Goal: Information Seeking & Learning: Learn about a topic

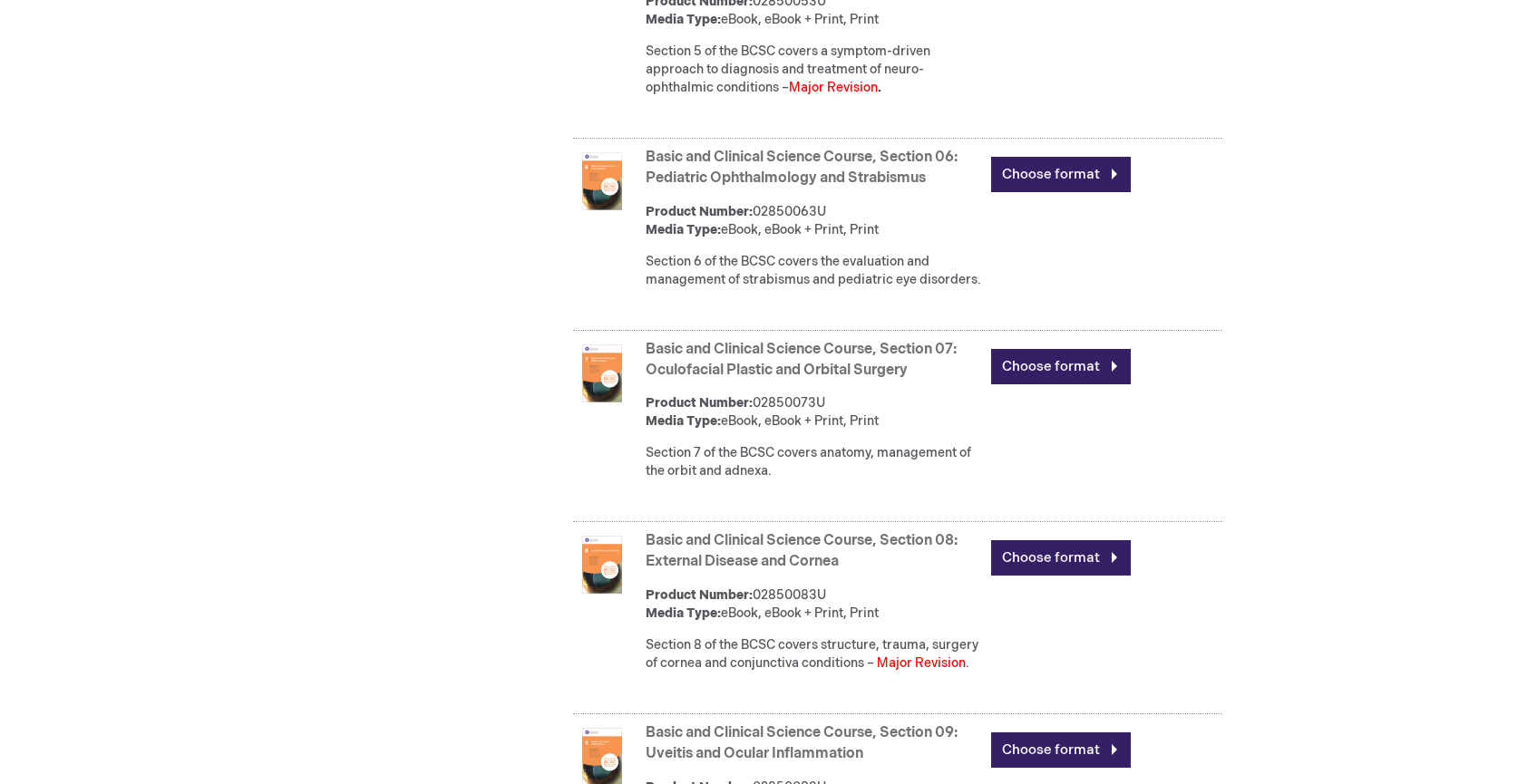
scroll to position [1555, 0]
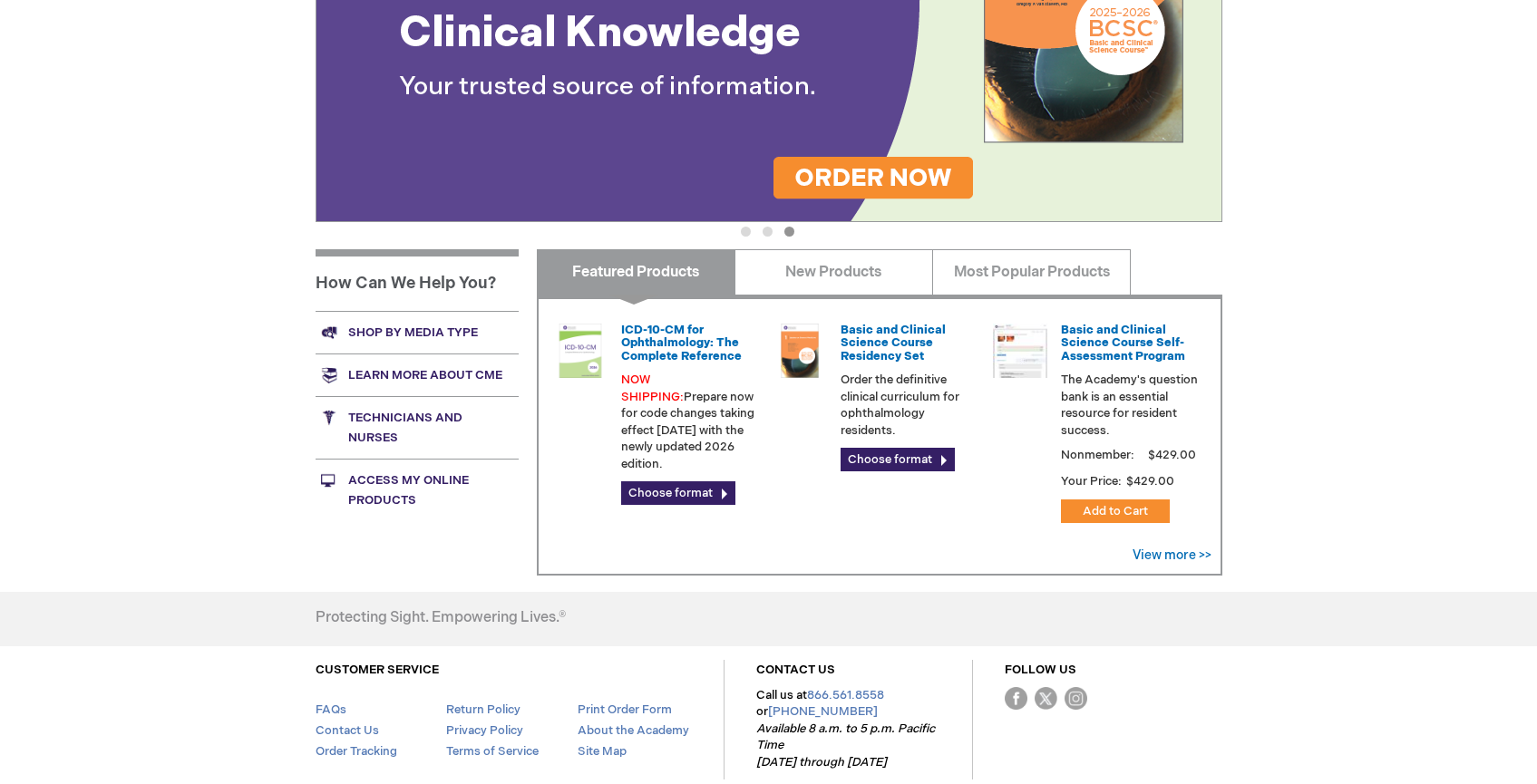
scroll to position [578, 0]
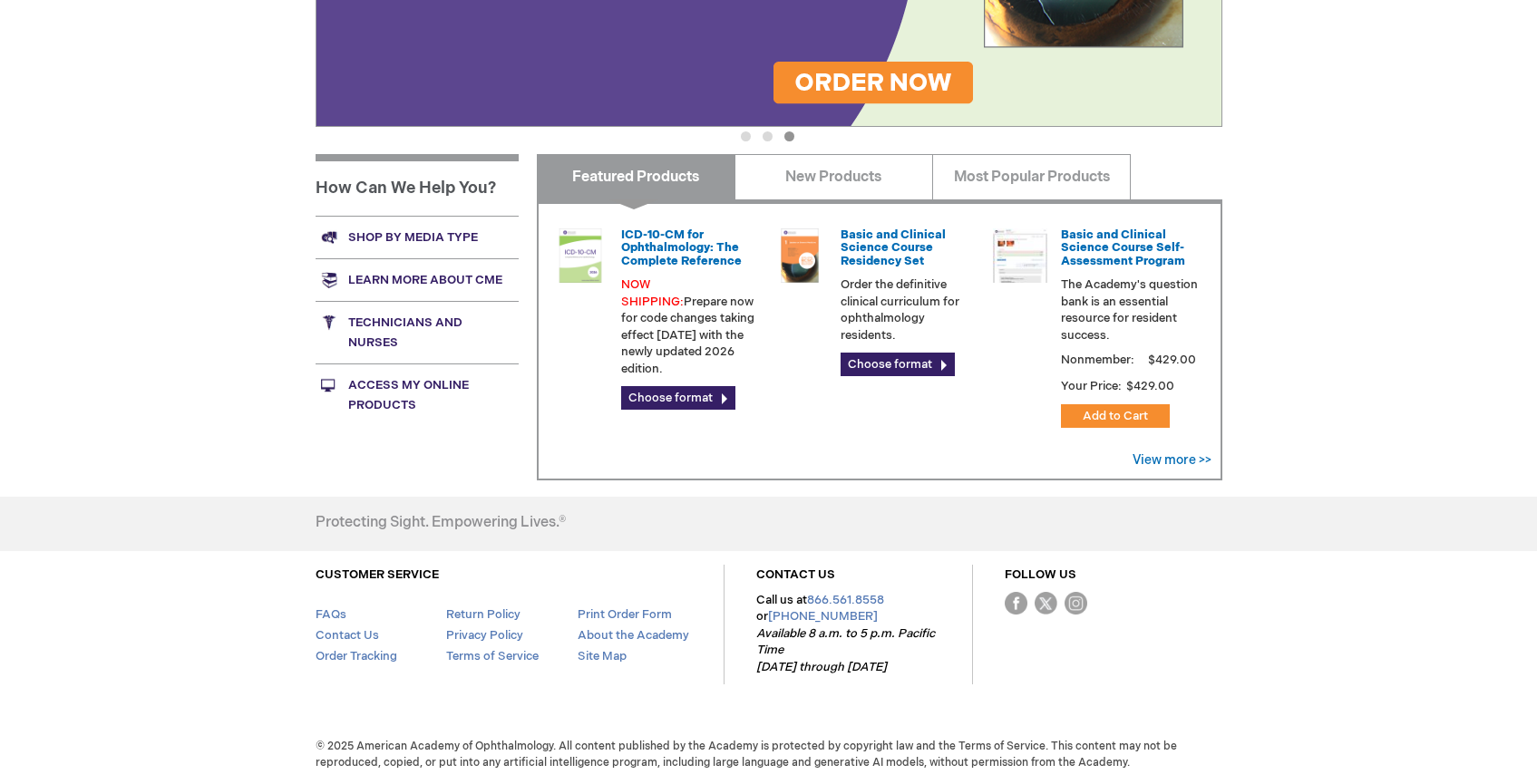
click at [370, 389] on link "Access My Online Products" at bounding box center [417, 394] width 203 height 63
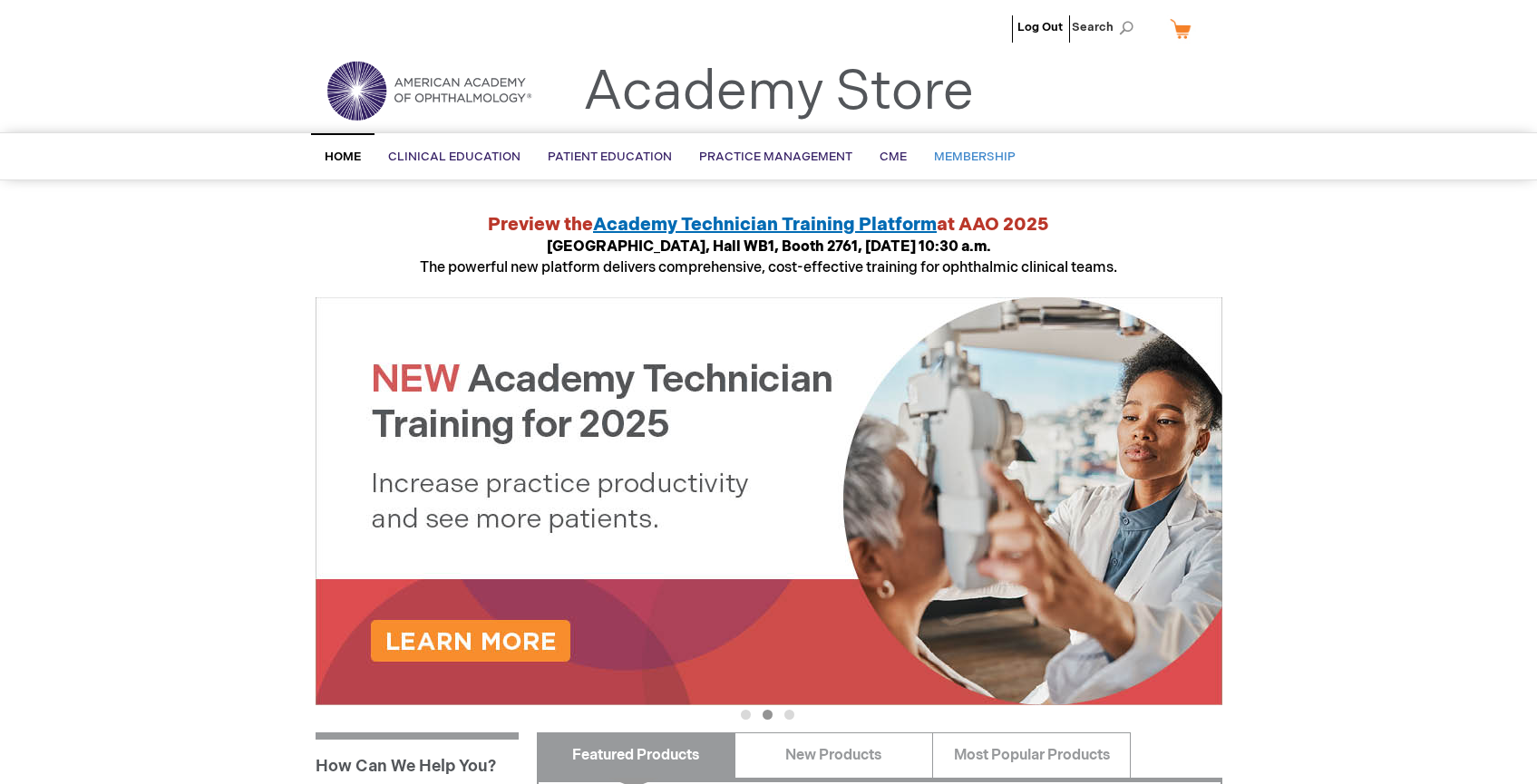
click at [963, 164] on span "Membership" at bounding box center [975, 156] width 82 height 14
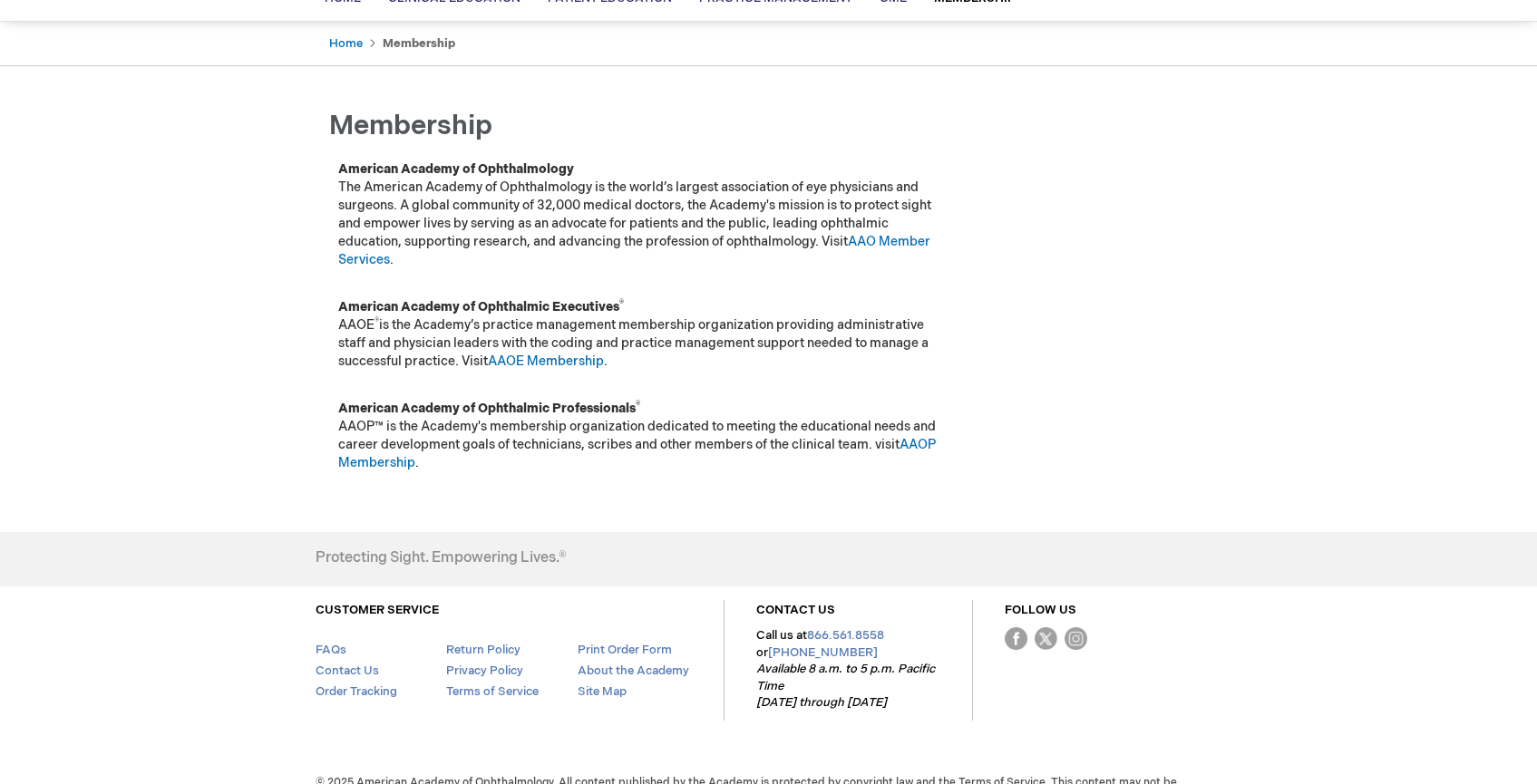
scroll to position [184, 0]
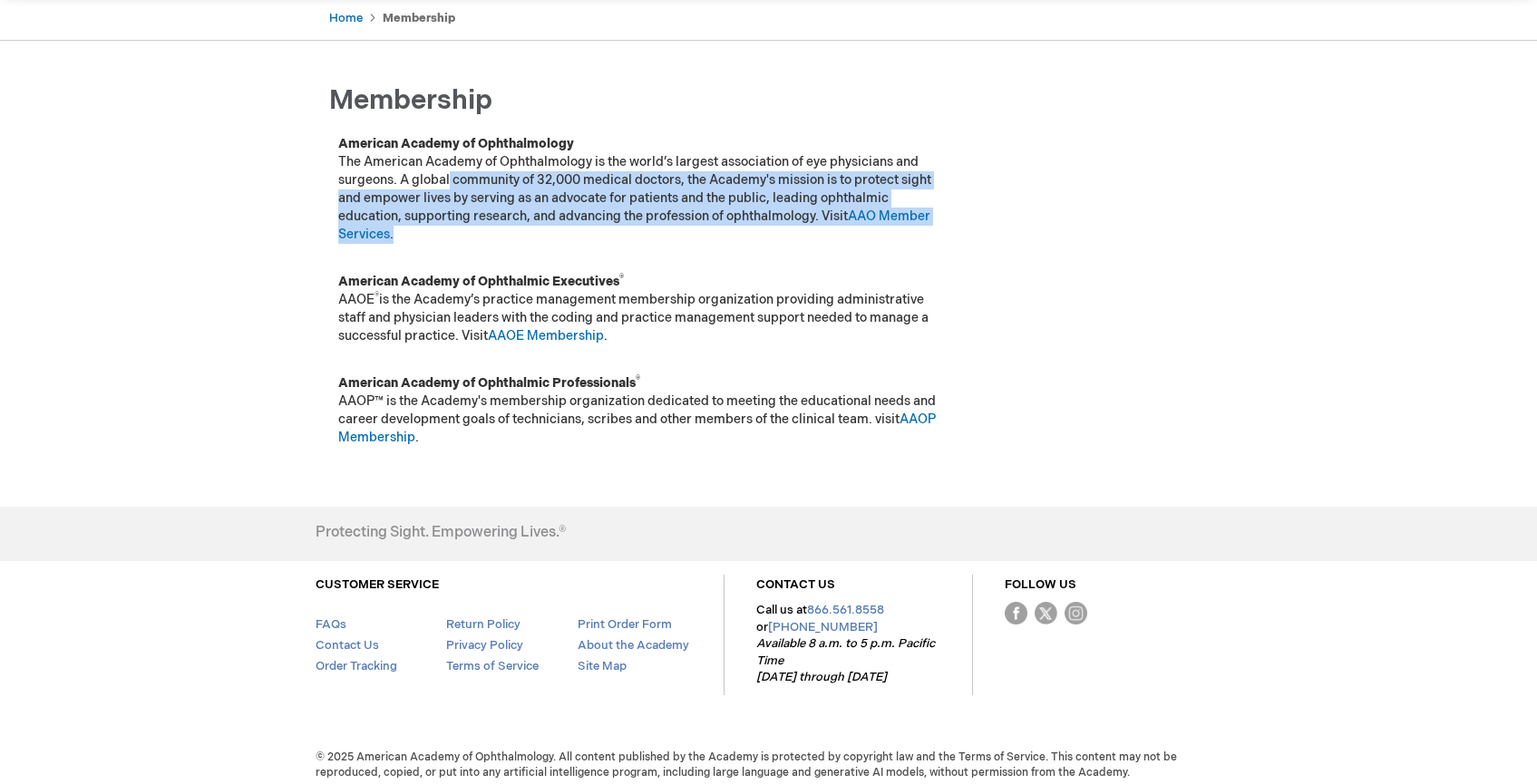
drag, startPoint x: 448, startPoint y: 186, endPoint x: 915, endPoint y: 227, distance: 468.8
click at [915, 227] on p "American Academy of Ophthalmology The American Academy of Ophthalmology is the …" at bounding box center [641, 189] width 607 height 109
click at [587, 252] on td "American Academy of Ophthalmology The American Academy of Ophthalmology is the …" at bounding box center [642, 193] width 626 height 138
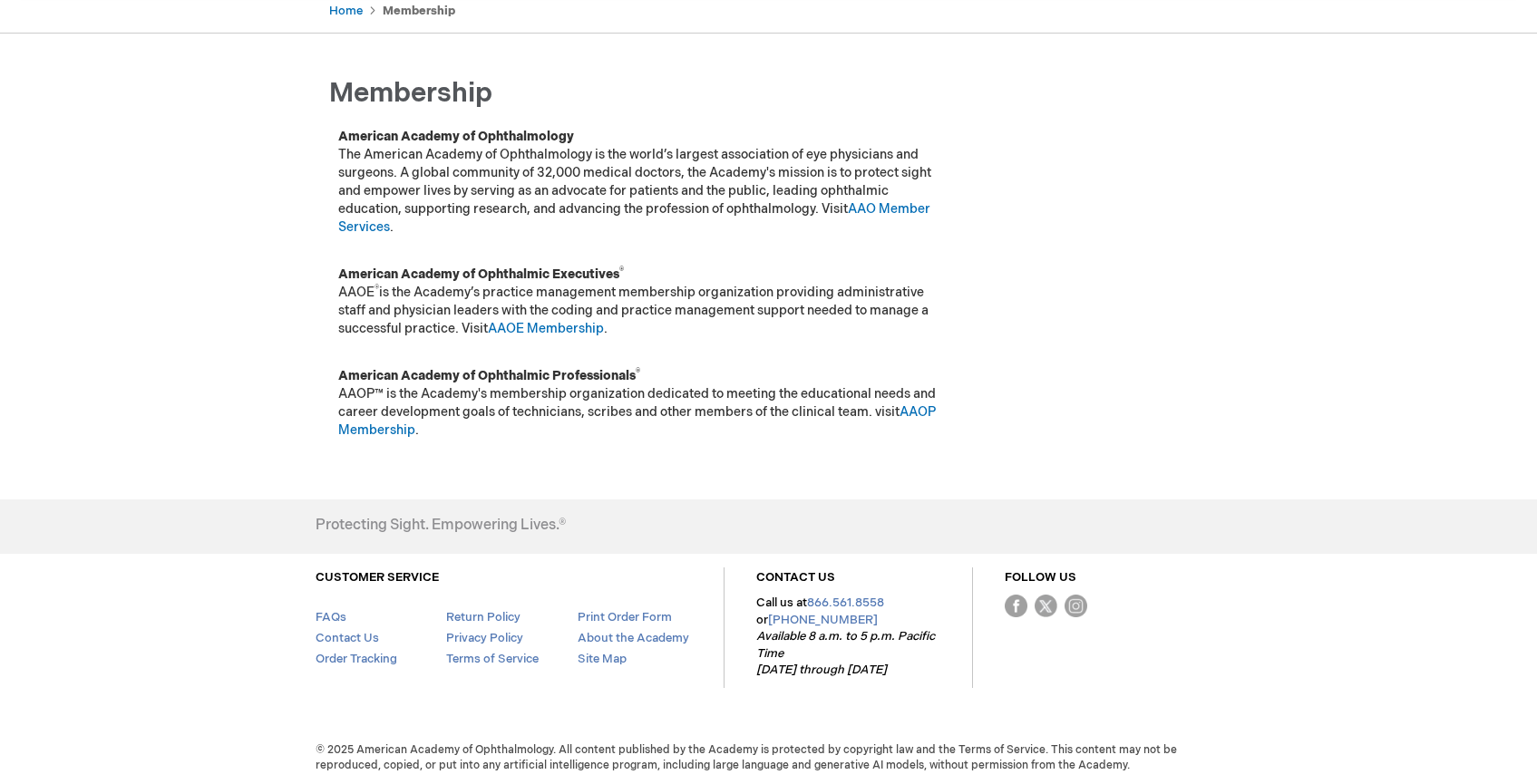
scroll to position [194, 0]
drag, startPoint x: 424, startPoint y: 391, endPoint x: 867, endPoint y: 428, distance: 444.5
click at [867, 428] on p "American Academy of Ophthalmic Professionals ® AAOP™ is the Academy's membershi…" at bounding box center [641, 400] width 607 height 72
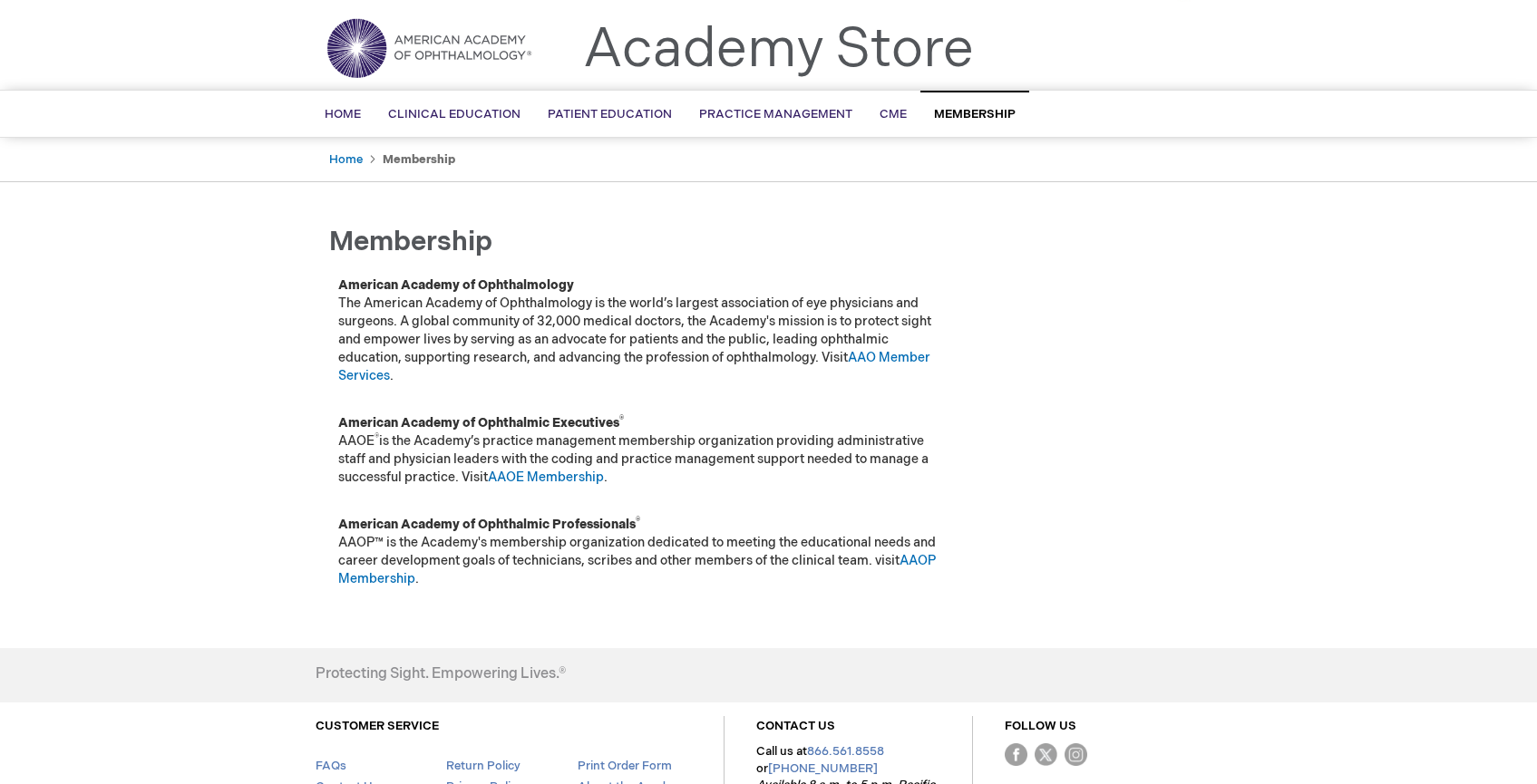
scroll to position [0, 0]
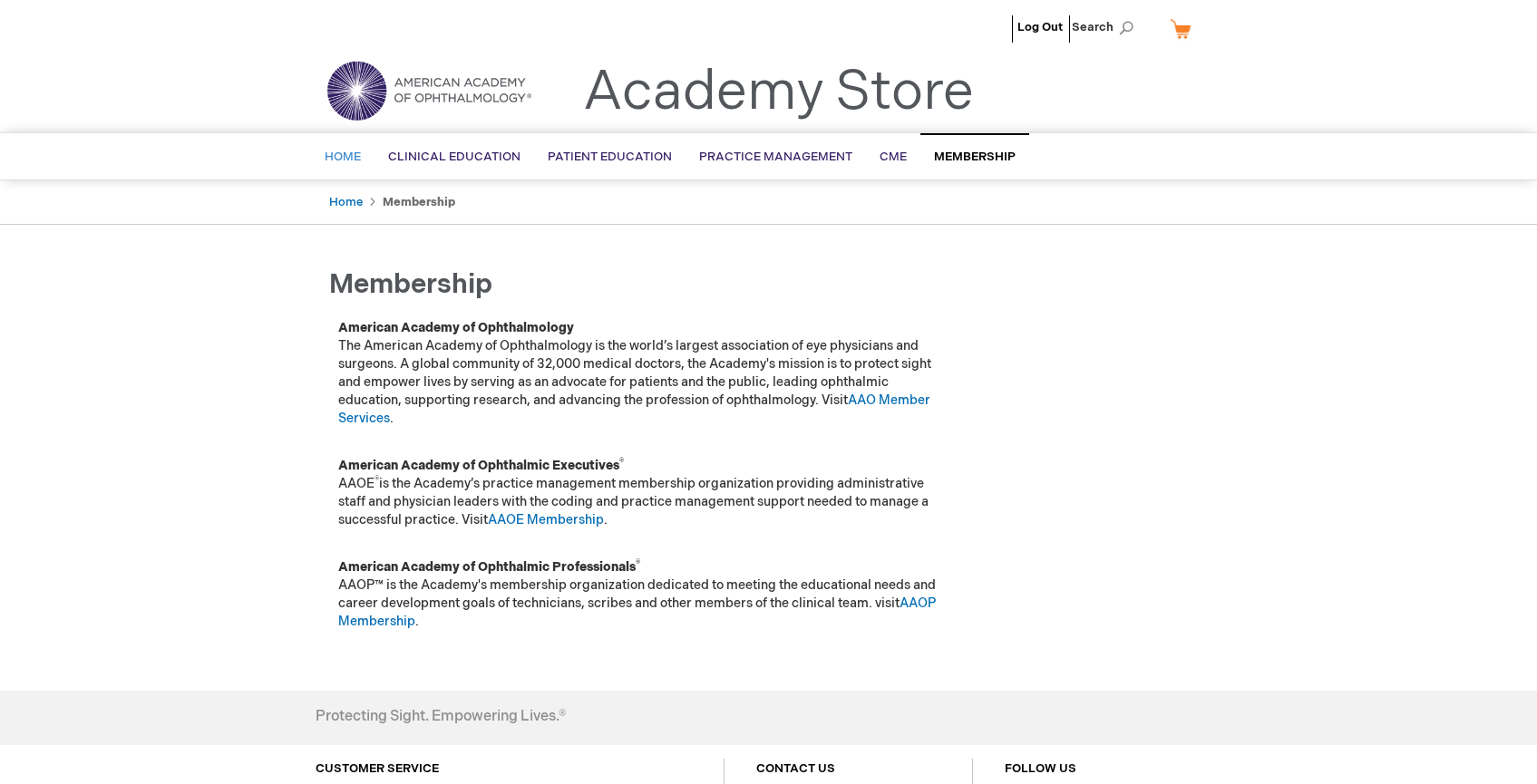
click at [342, 172] on link "Home" at bounding box center [343, 157] width 64 height 44
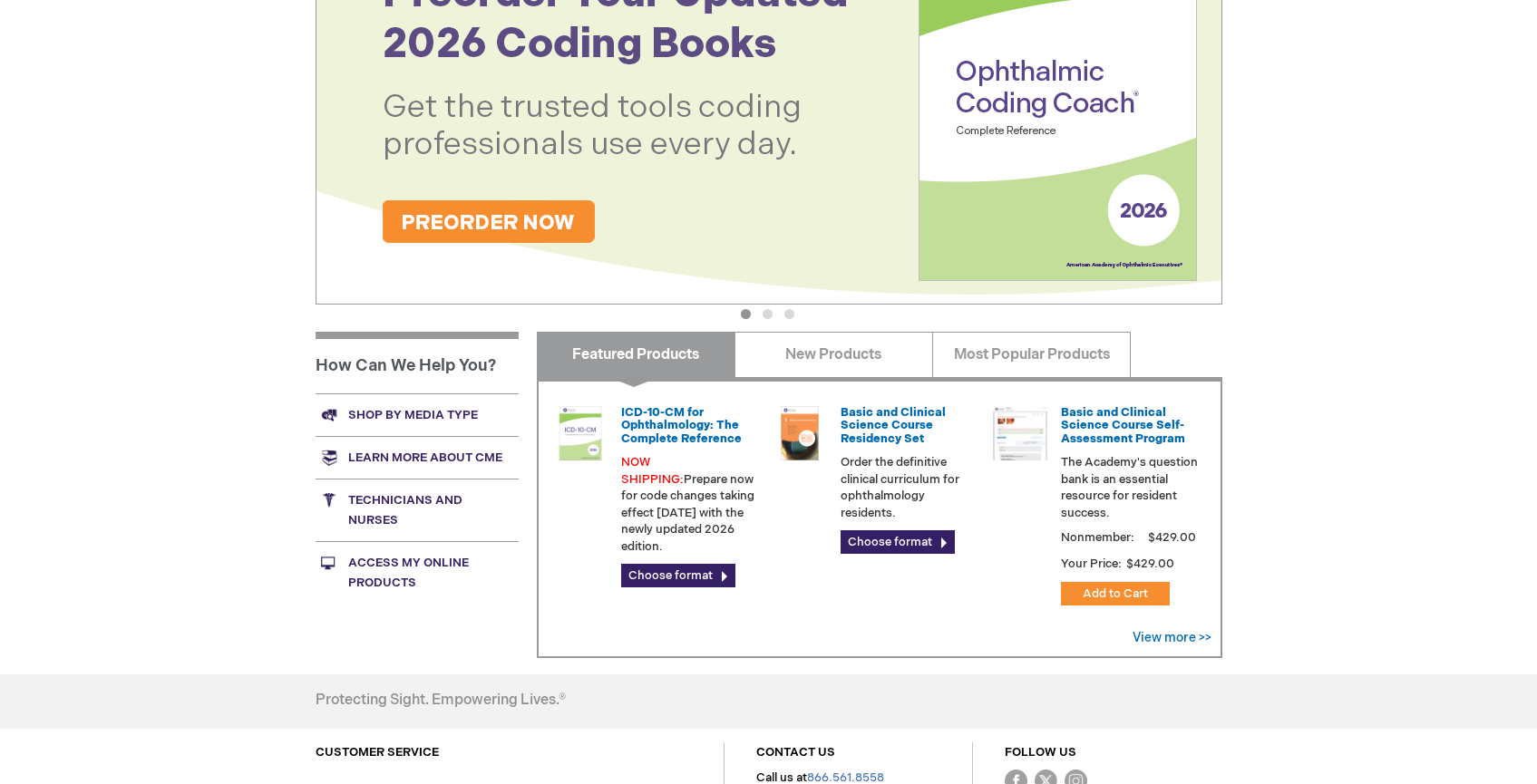
scroll to position [403, 0]
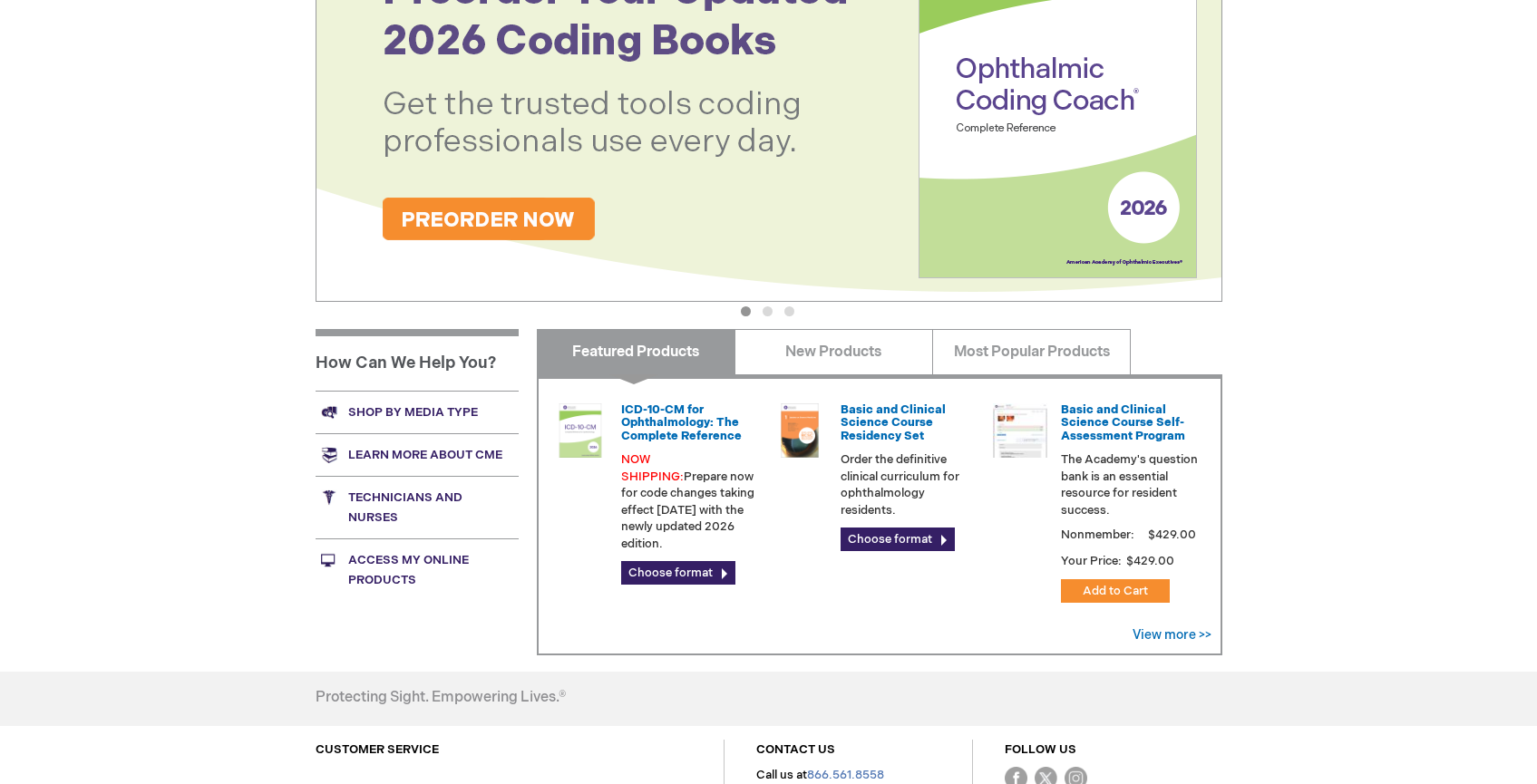
click at [763, 316] on button "2" at bounding box center [768, 312] width 10 height 10
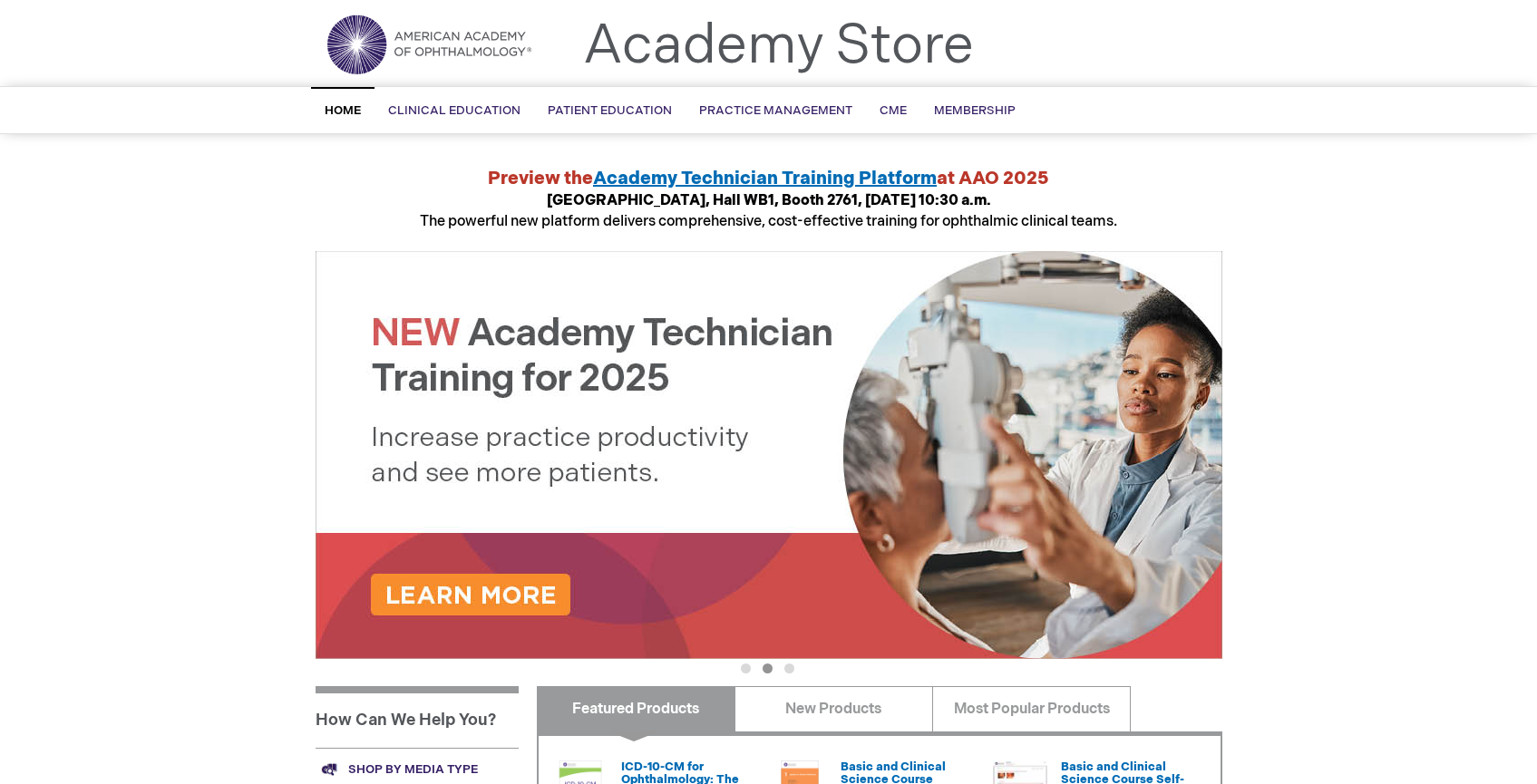
scroll to position [0, 0]
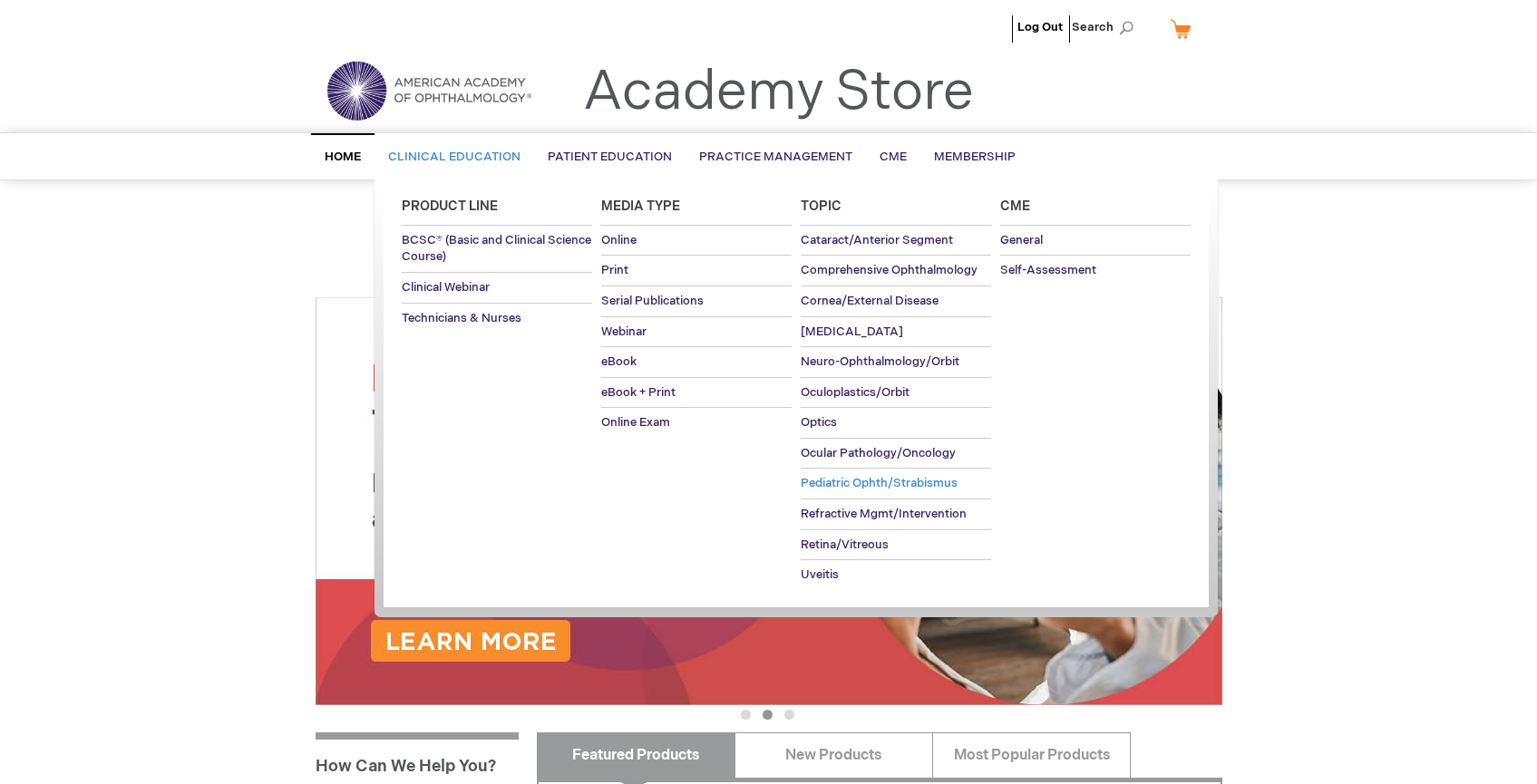
click at [837, 483] on span "Pediatric Ophth/Strabismus" at bounding box center [879, 483] width 157 height 14
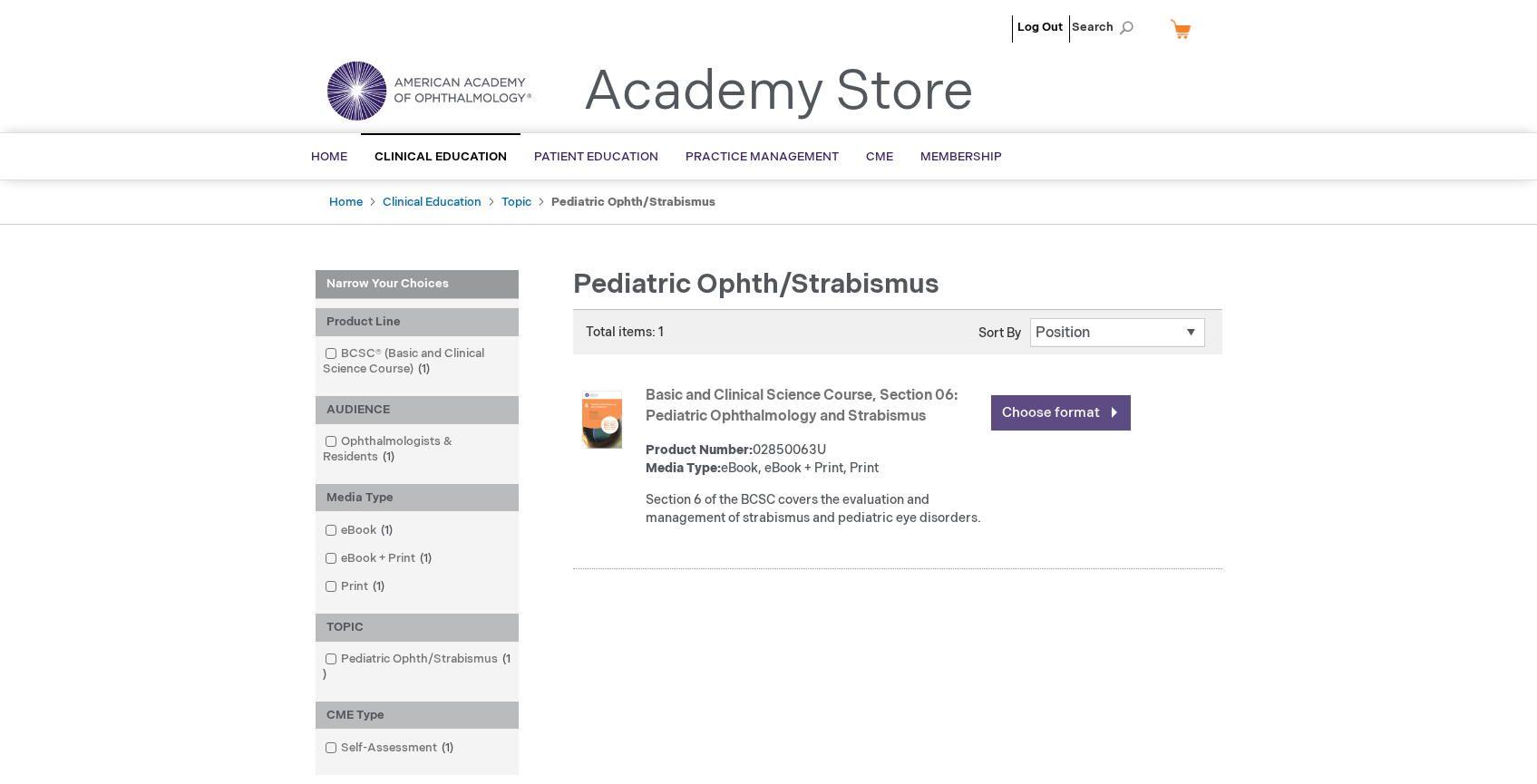
click at [1036, 407] on link "Choose format" at bounding box center [1061, 413] width 140 height 36
click at [966, 157] on span "Membership" at bounding box center [975, 156] width 82 height 14
